Goal: Task Accomplishment & Management: Complete application form

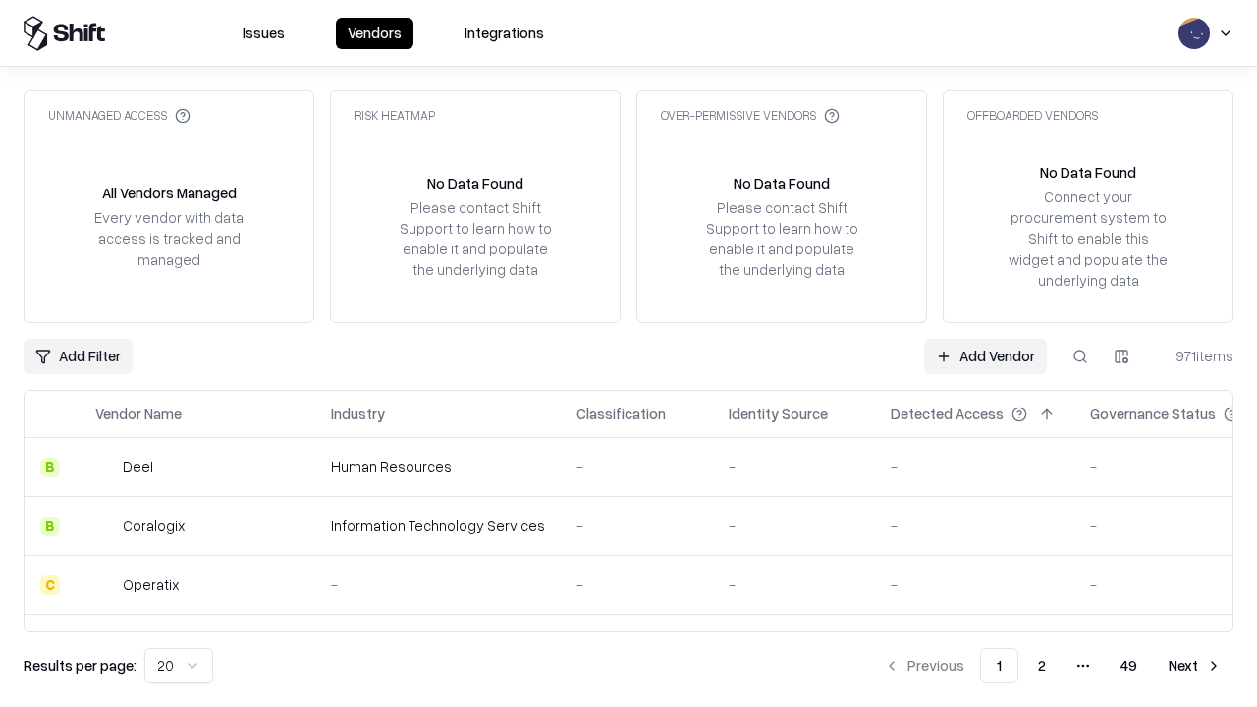
click at [985, 355] on link "Add Vendor" at bounding box center [985, 356] width 123 height 35
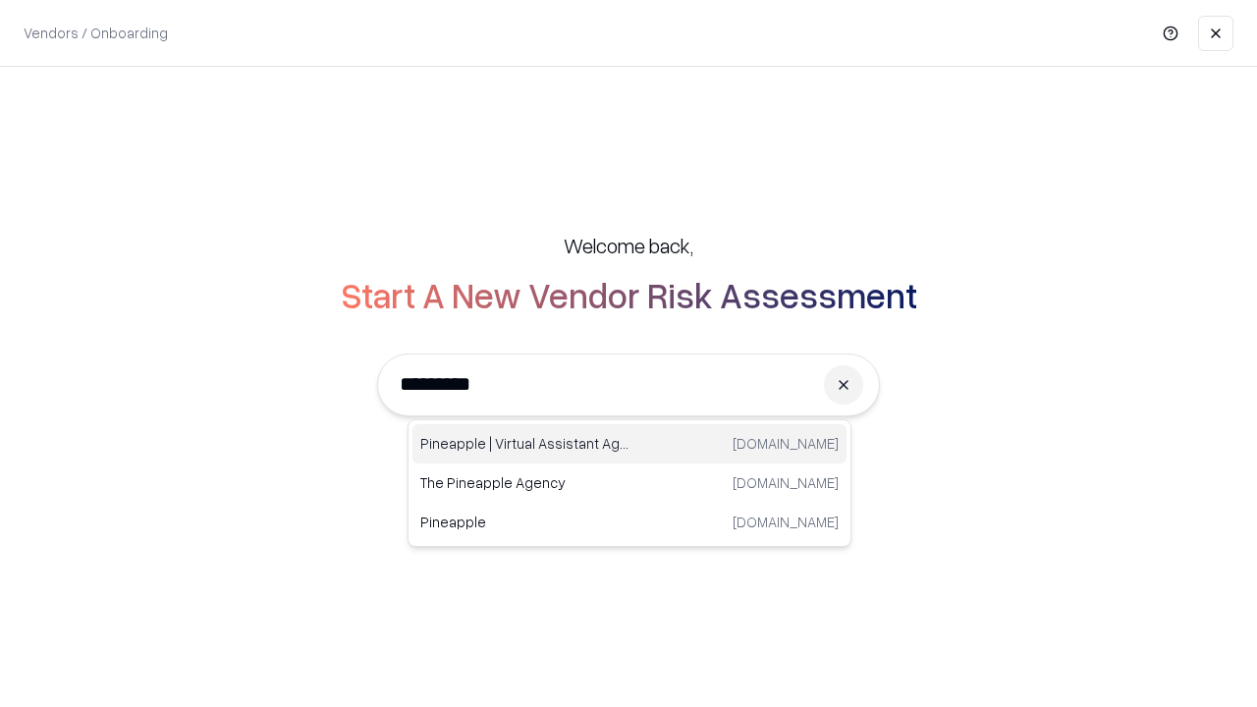
click at [629, 444] on div "Pineapple | Virtual Assistant Agency [DOMAIN_NAME]" at bounding box center [629, 443] width 434 height 39
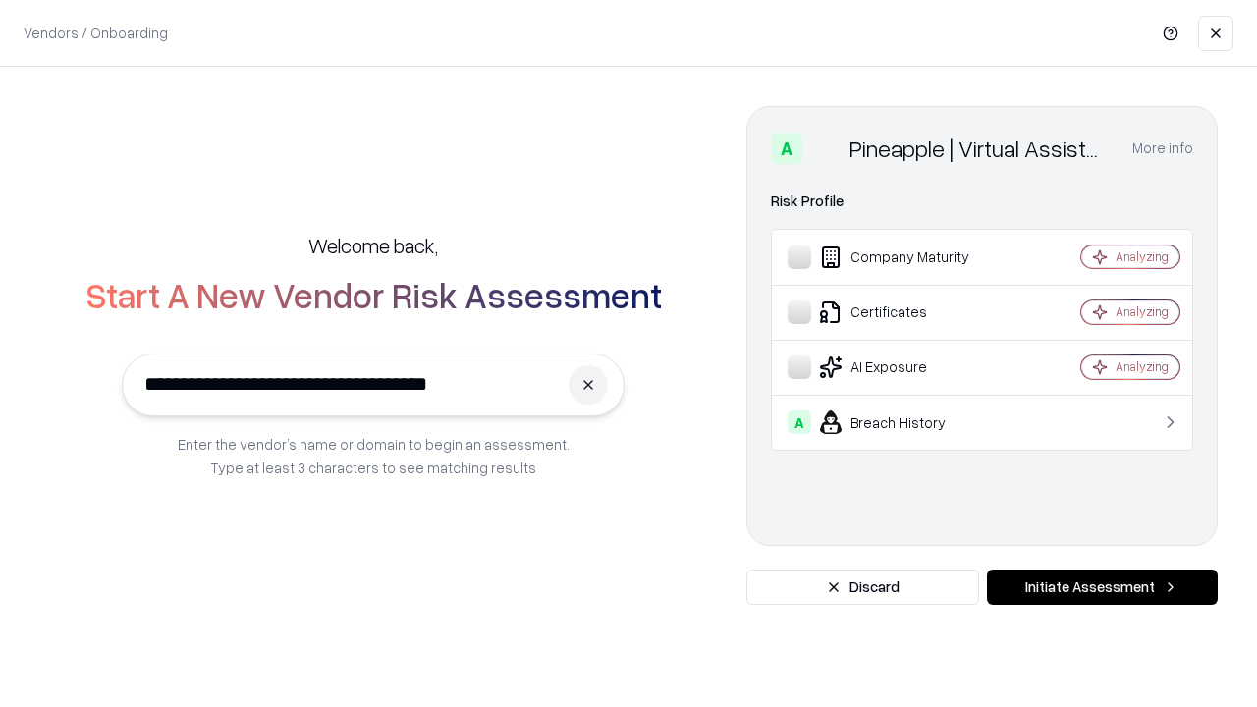
type input "**********"
click at [1102, 587] on button "Initiate Assessment" at bounding box center [1102, 587] width 231 height 35
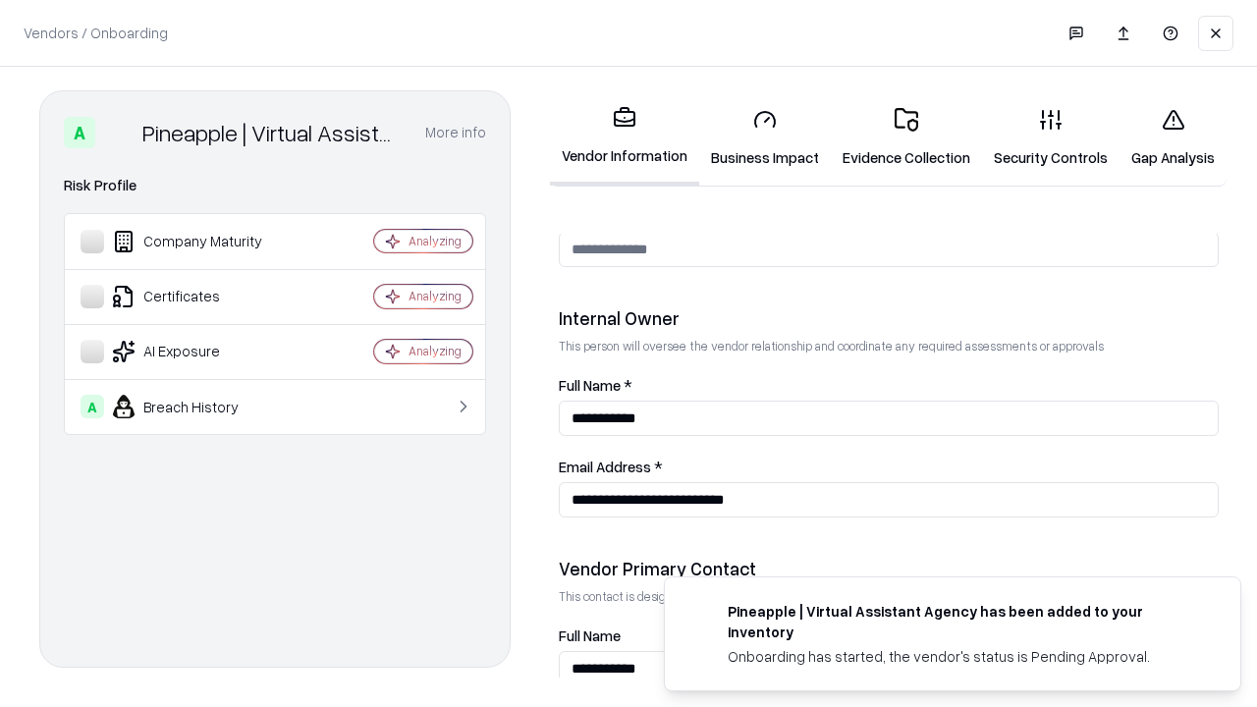
scroll to position [1017, 0]
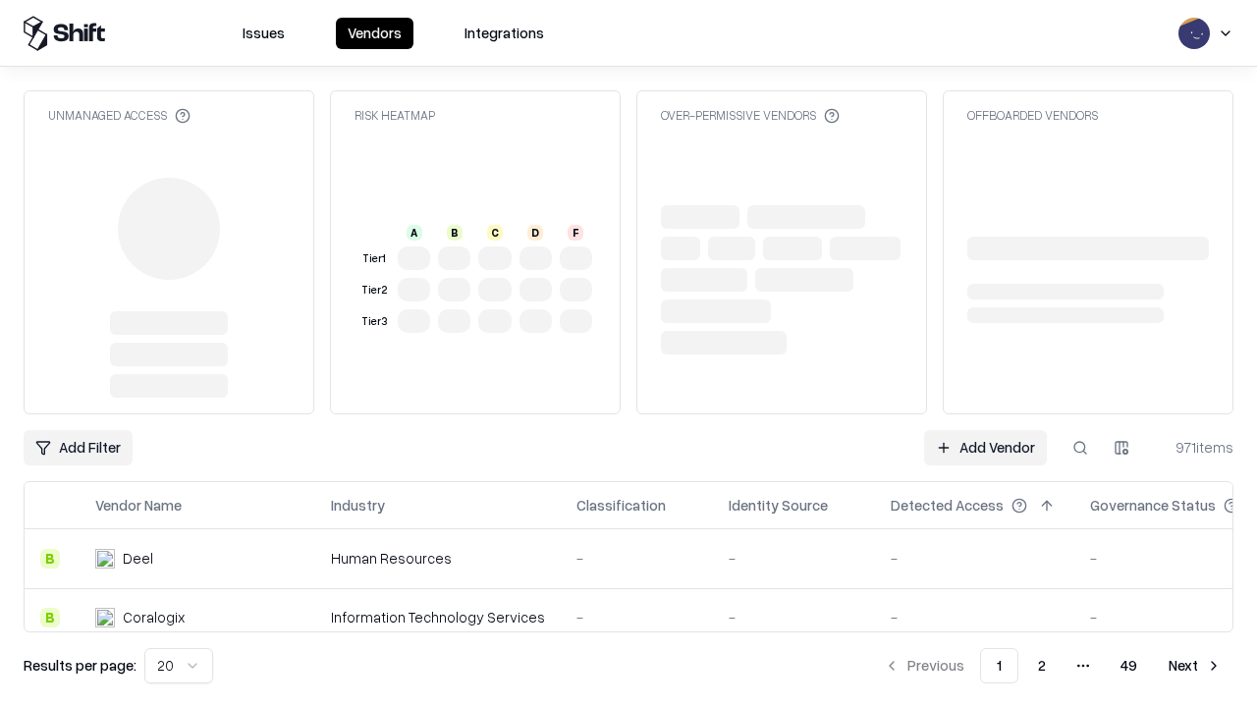
click at [985, 448] on link "Add Vendor" at bounding box center [985, 447] width 123 height 35
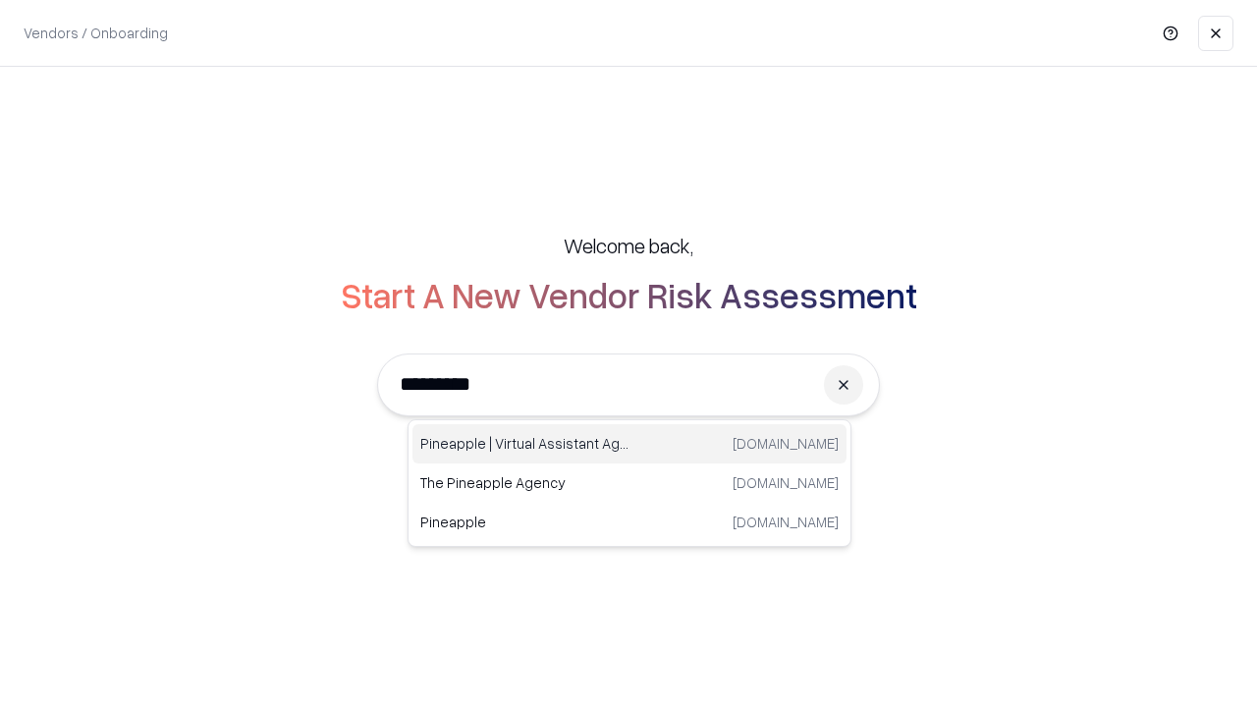
click at [629, 444] on div "Pineapple | Virtual Assistant Agency [DOMAIN_NAME]" at bounding box center [629, 443] width 434 height 39
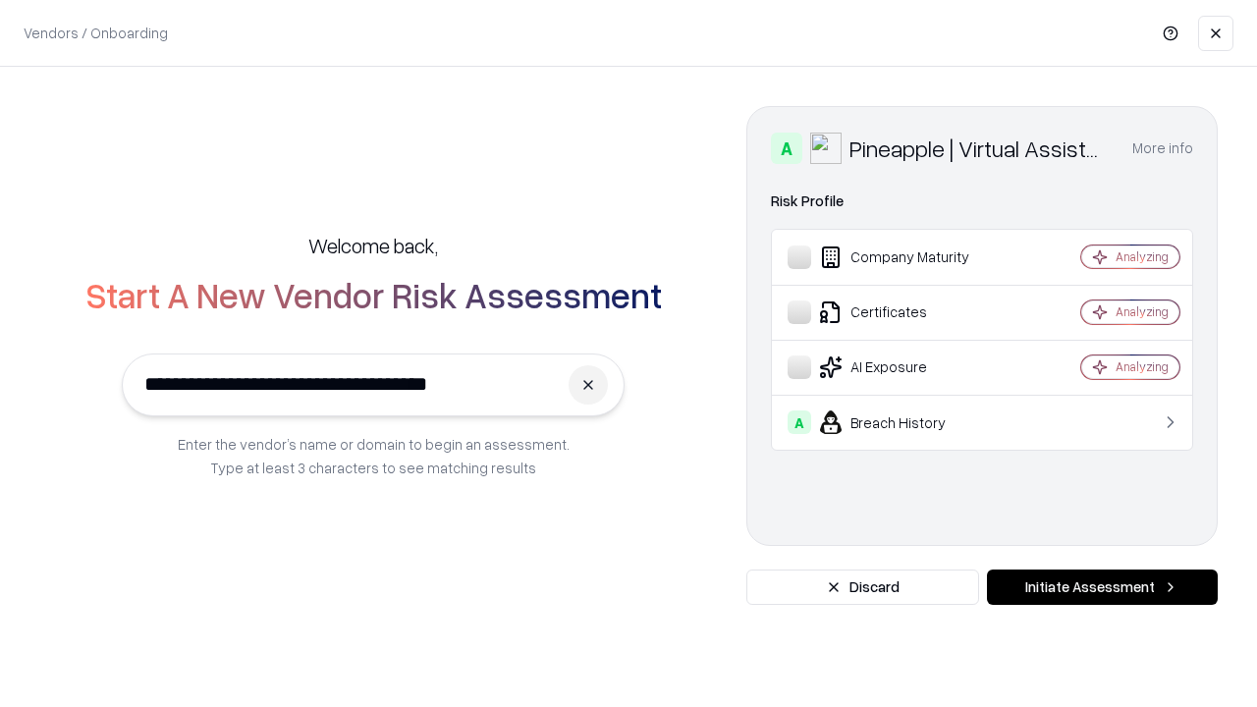
type input "**********"
click at [1102, 587] on button "Initiate Assessment" at bounding box center [1102, 587] width 231 height 35
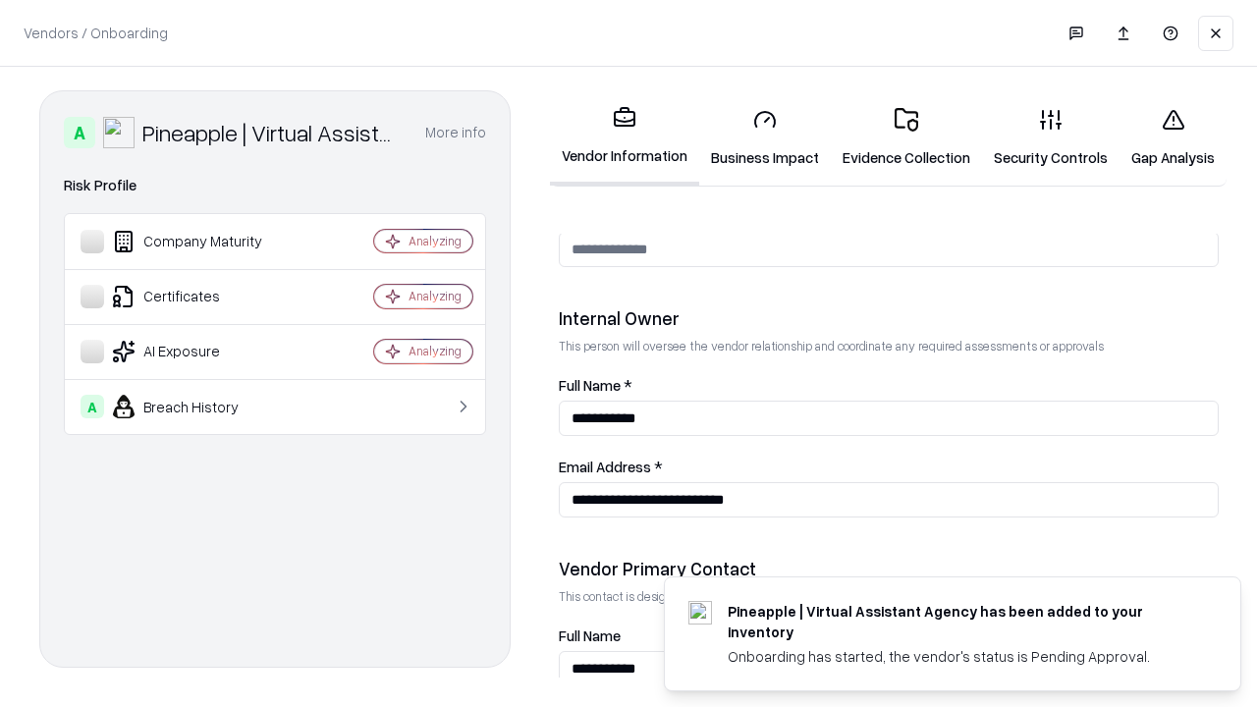
scroll to position [1017, 0]
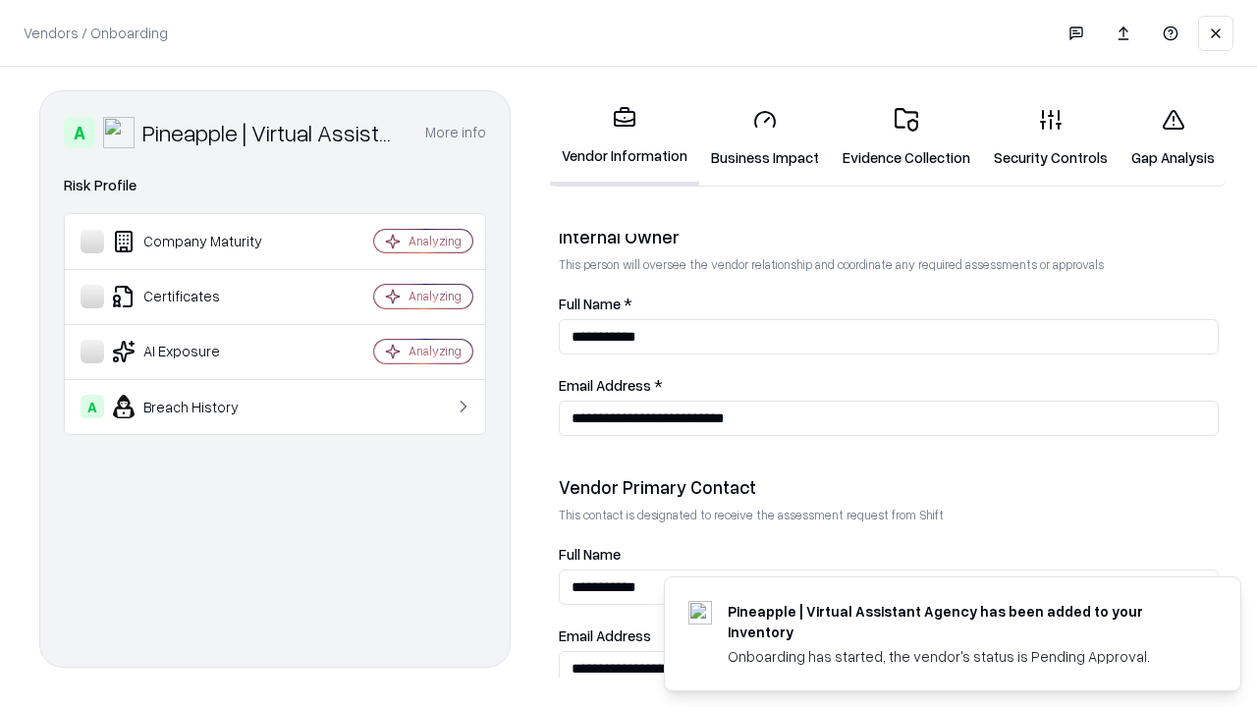
click at [1173, 137] on link "Gap Analysis" at bounding box center [1173, 137] width 107 height 91
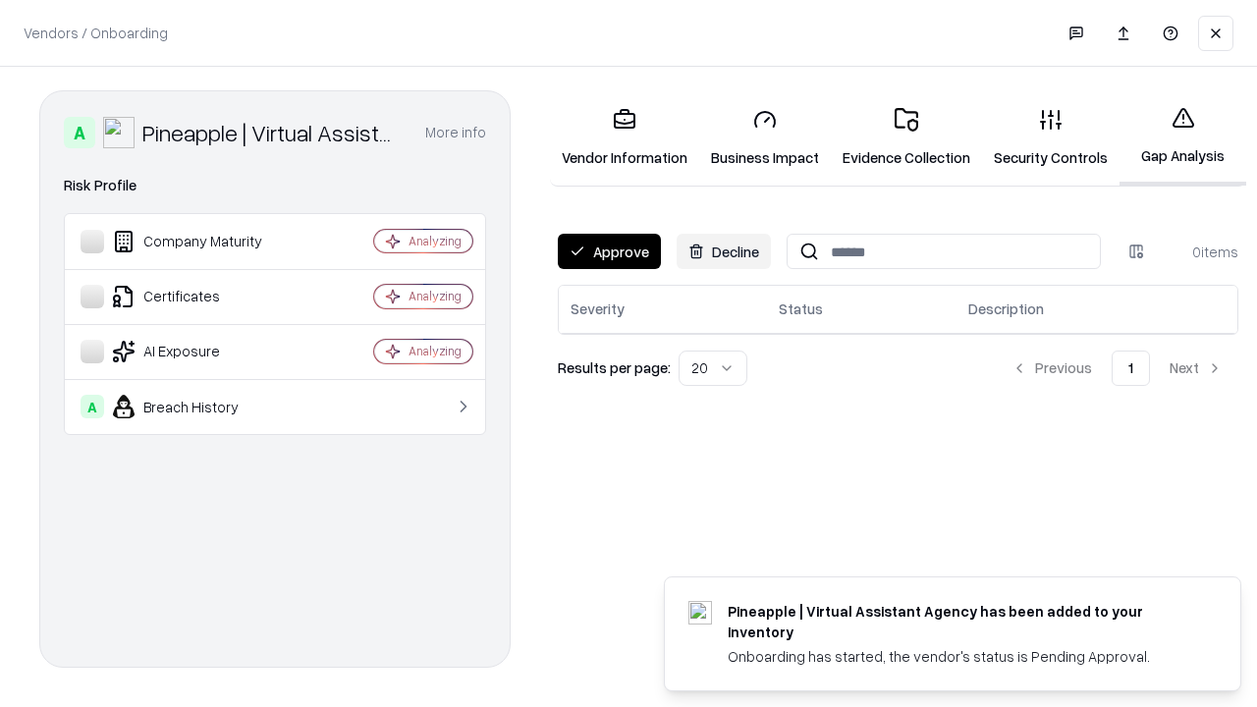
click at [609, 251] on button "Approve" at bounding box center [609, 251] width 103 height 35
